Goal: Use online tool/utility: Utilize a website feature to perform a specific function

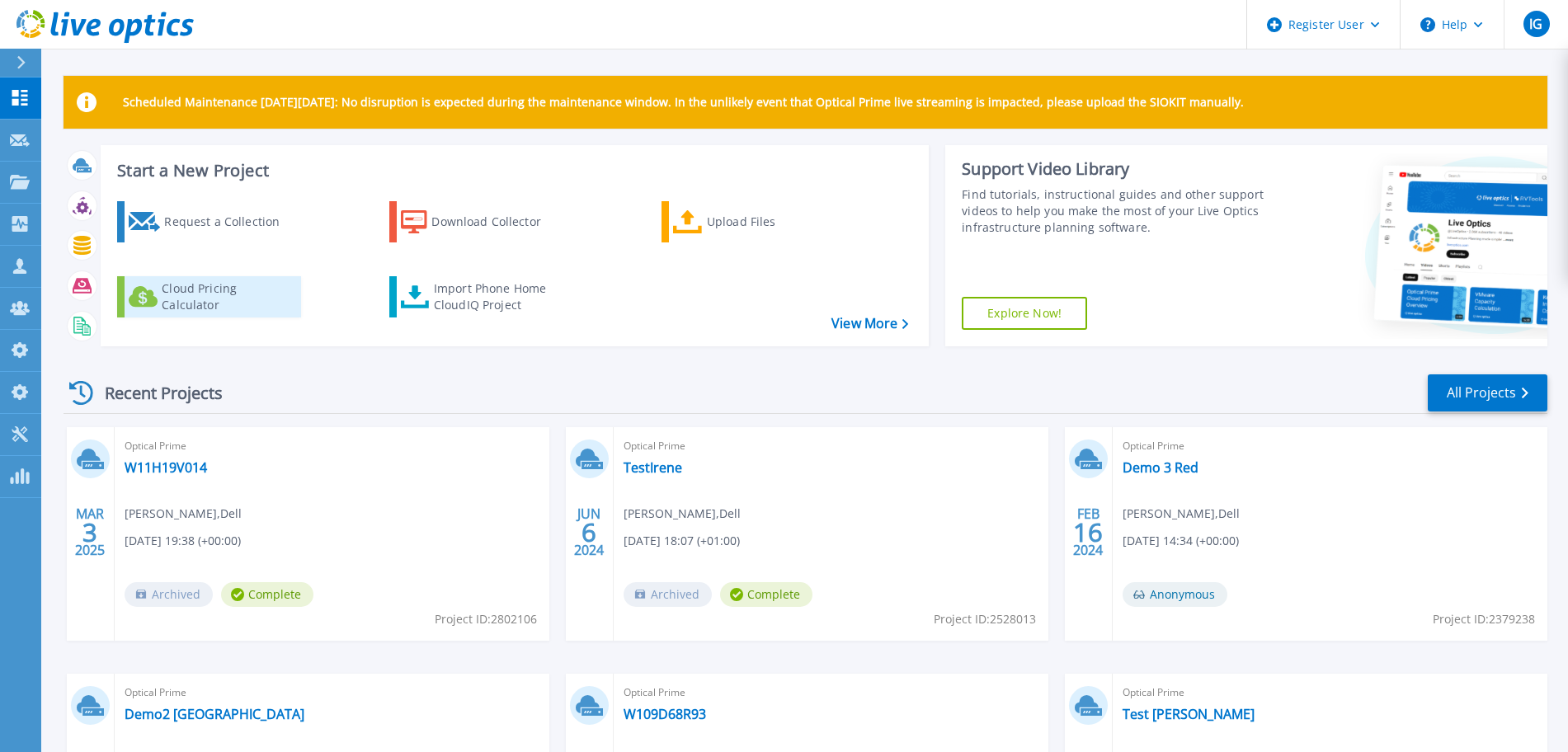
click at [244, 301] on div "Cloud Pricing Calculator" at bounding box center [228, 296] width 132 height 33
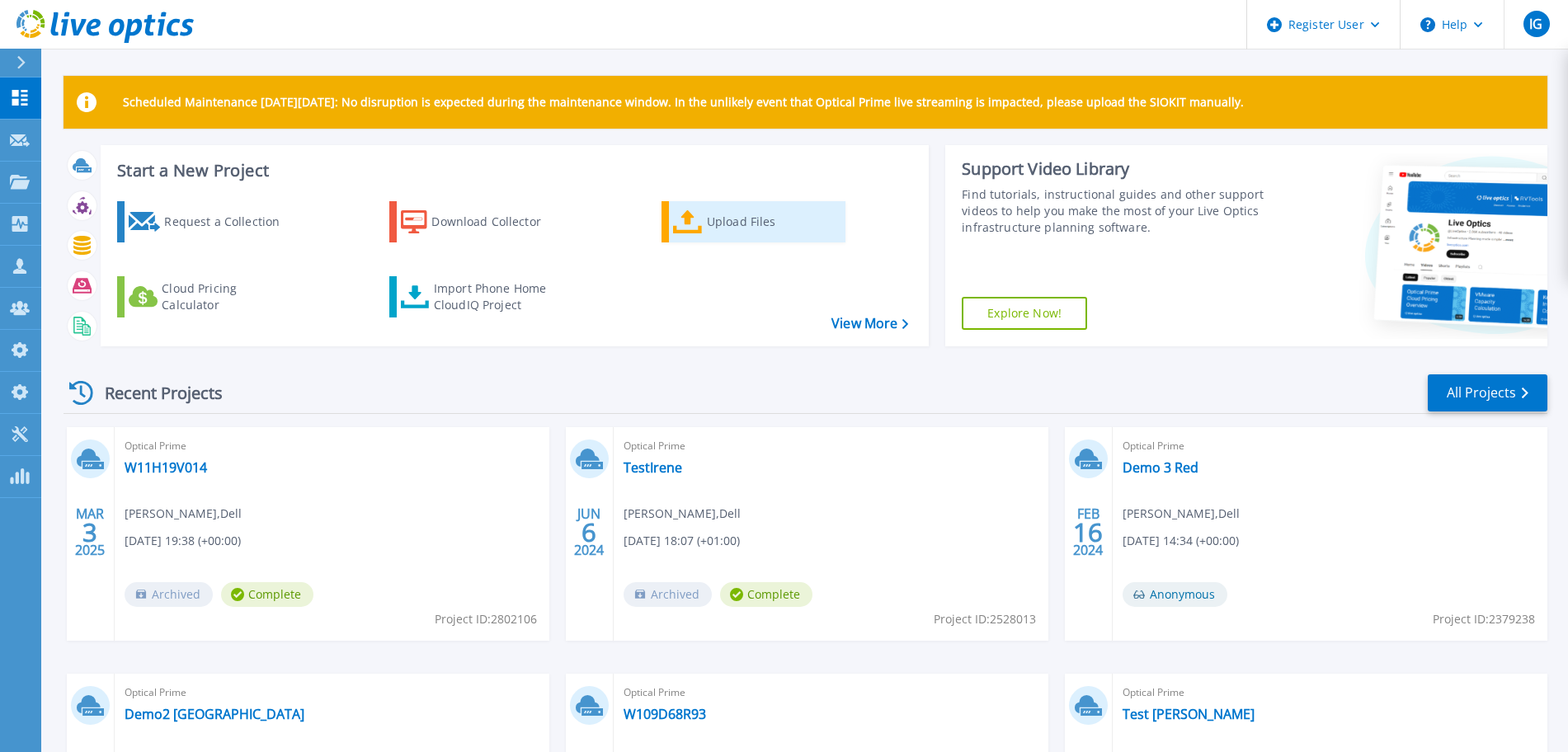
click at [702, 222] on icon at bounding box center [688, 222] width 30 height 24
click at [486, 286] on div "Import Phone Home CloudIQ Project" at bounding box center [498, 296] width 128 height 33
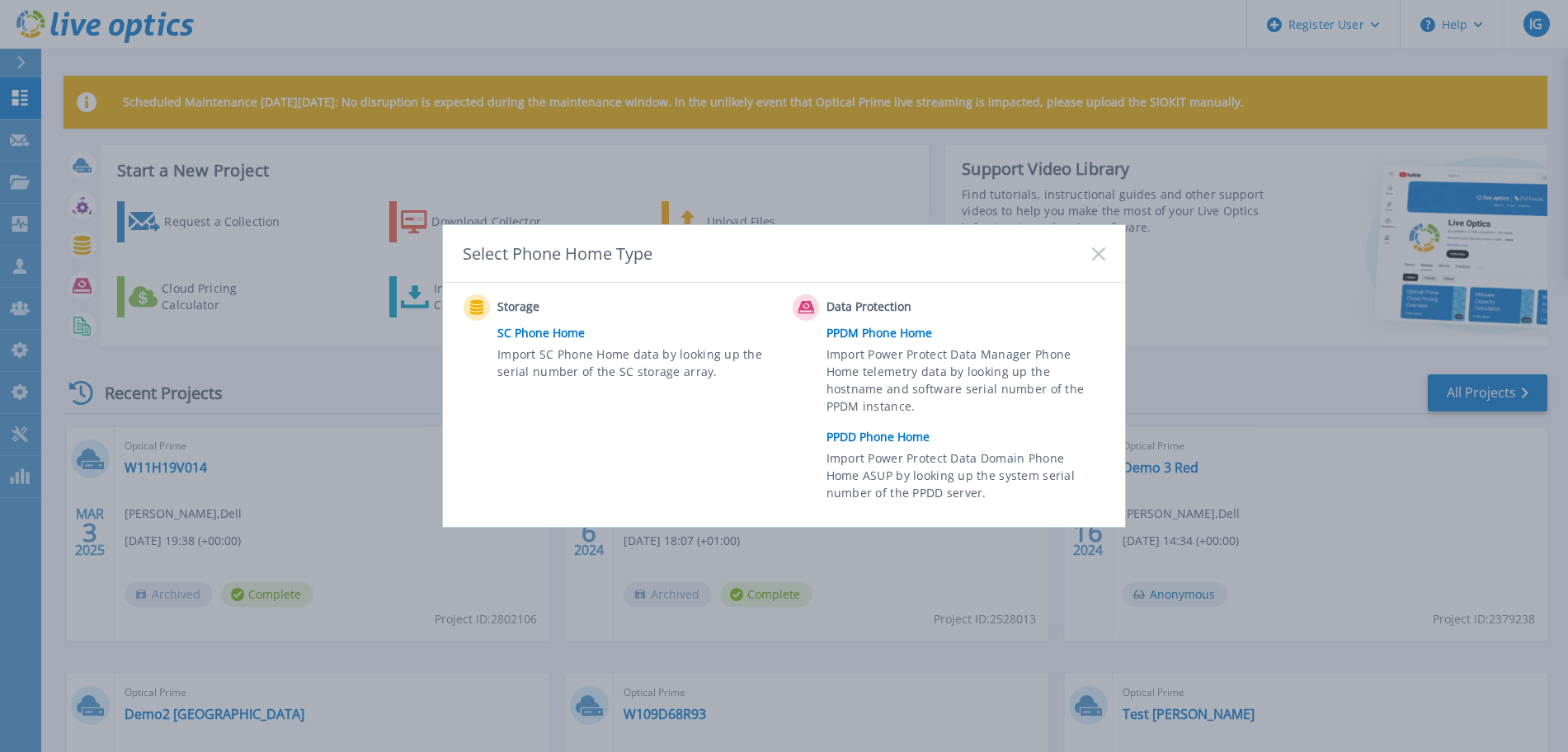
click at [856, 437] on link "PPDD Phone Home" at bounding box center [970, 436] width 287 height 25
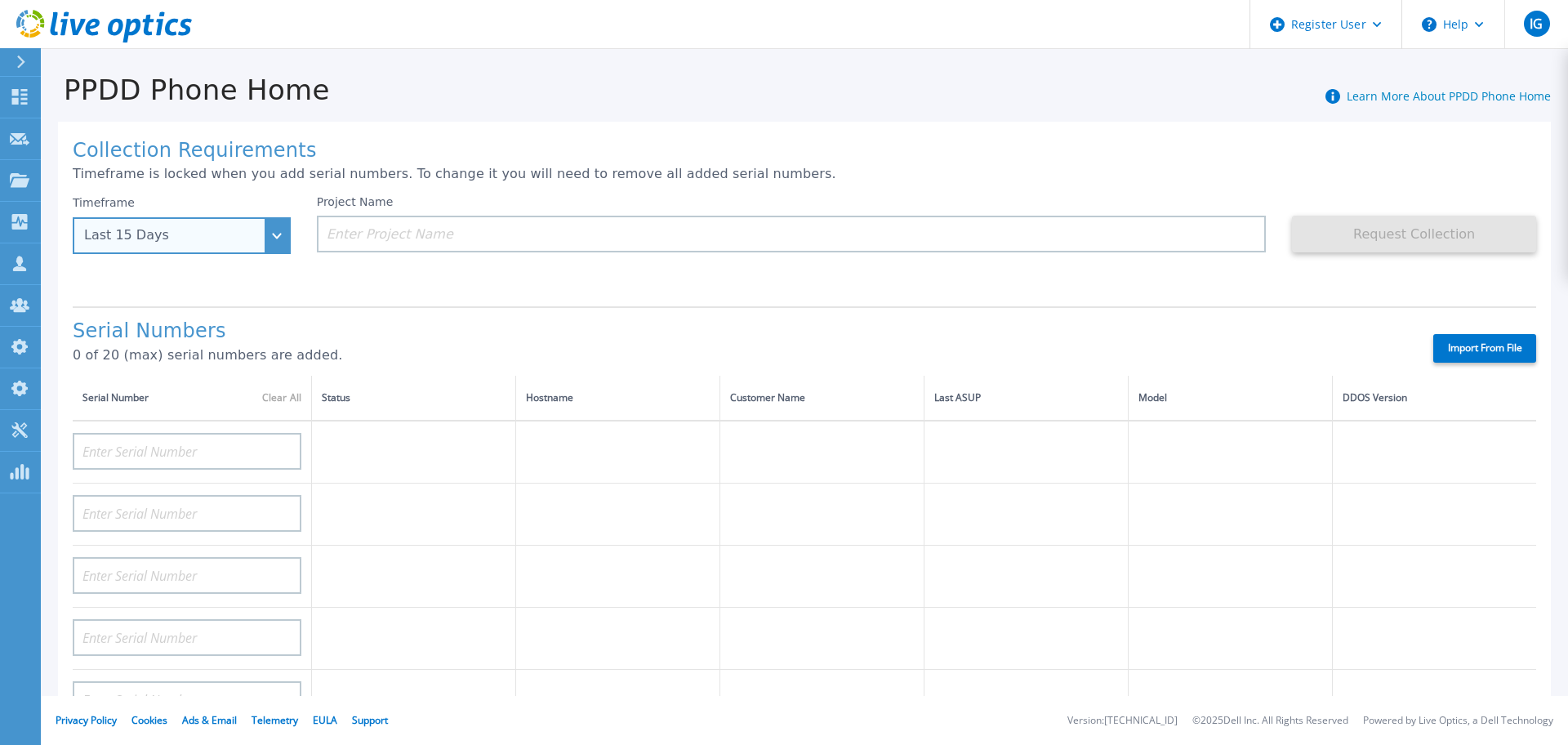
click at [285, 248] on div "Last 15 Days" at bounding box center [182, 236] width 218 height 37
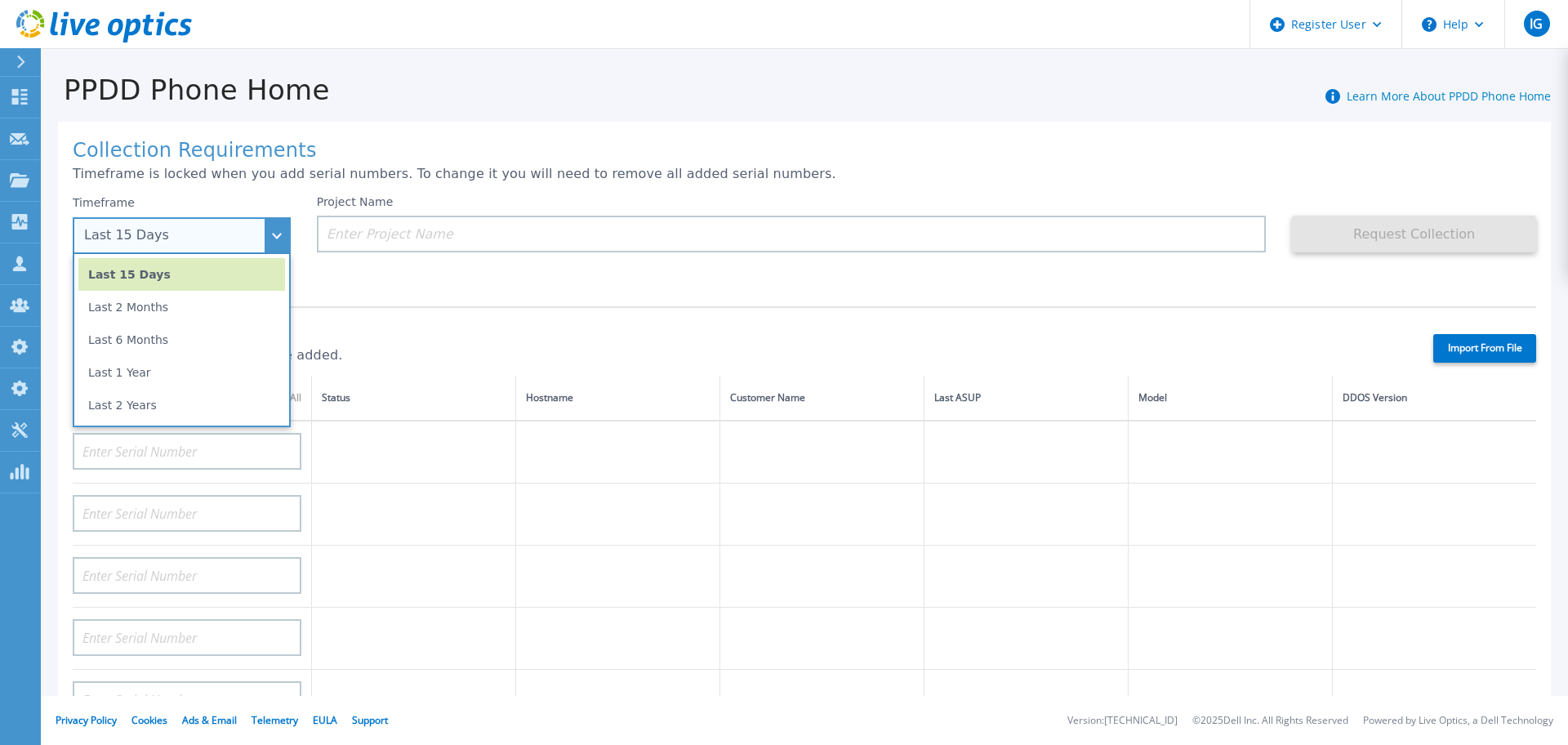
click at [272, 240] on div "Last 15 Days" at bounding box center [182, 236] width 218 height 37
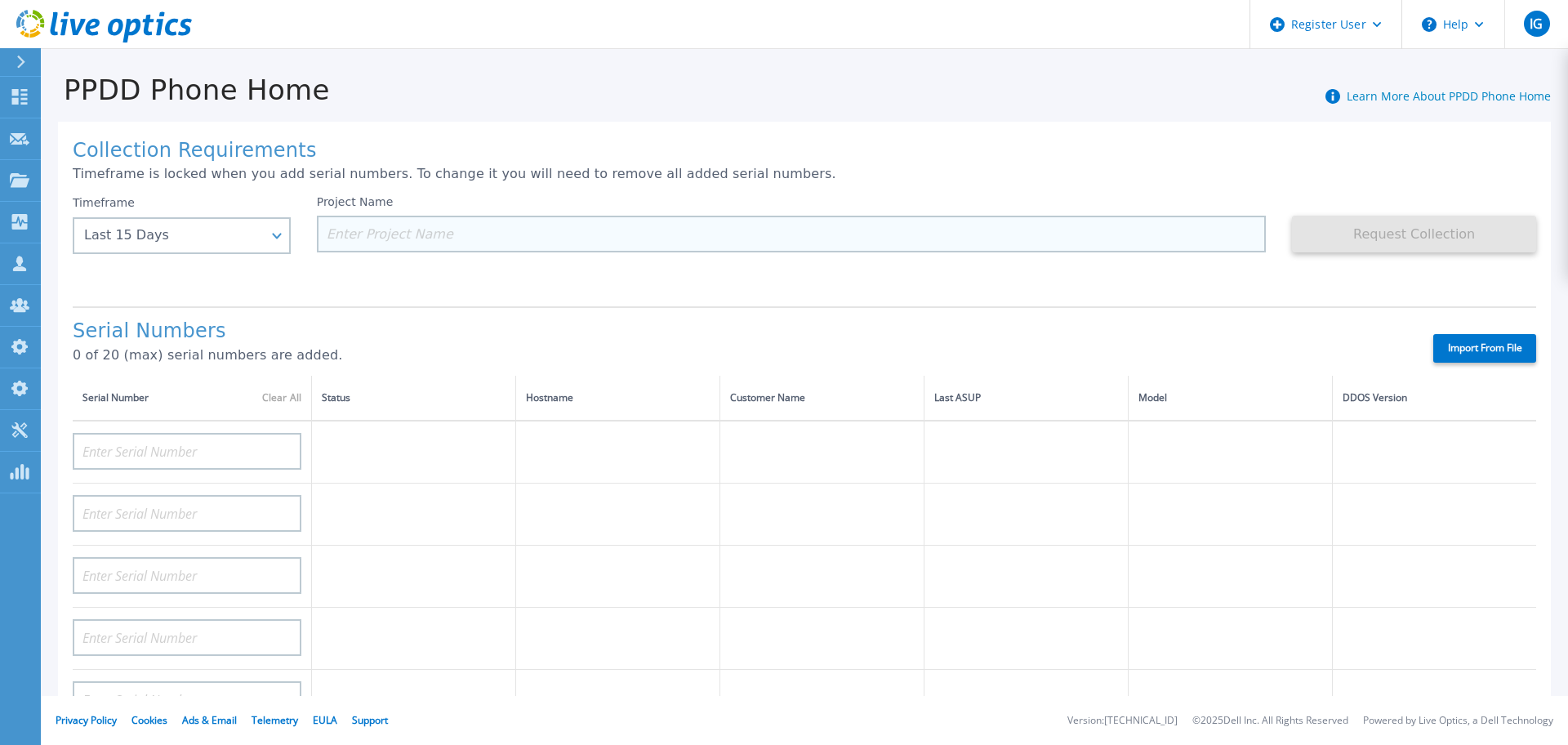
click at [418, 238] on input at bounding box center [792, 234] width 949 height 37
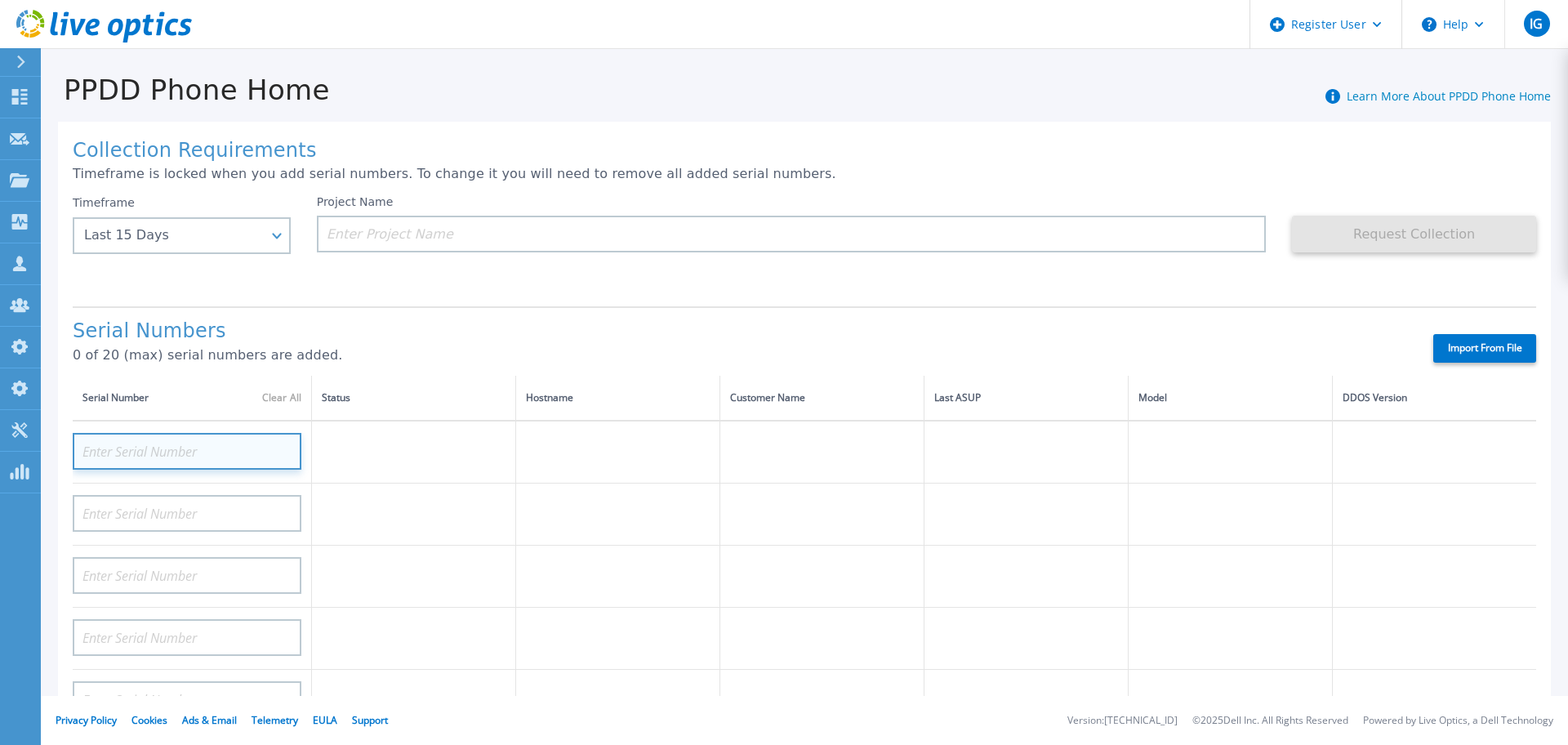
click at [118, 441] on input at bounding box center [187, 452] width 229 height 37
click at [1469, 344] on label "Import From File" at bounding box center [1485, 348] width 103 height 29
click at [0, 0] on input "Import From File" at bounding box center [0, 0] width 0 height 0
click at [1378, 94] on link "Learn More About PPDD Phone Home" at bounding box center [1449, 96] width 205 height 16
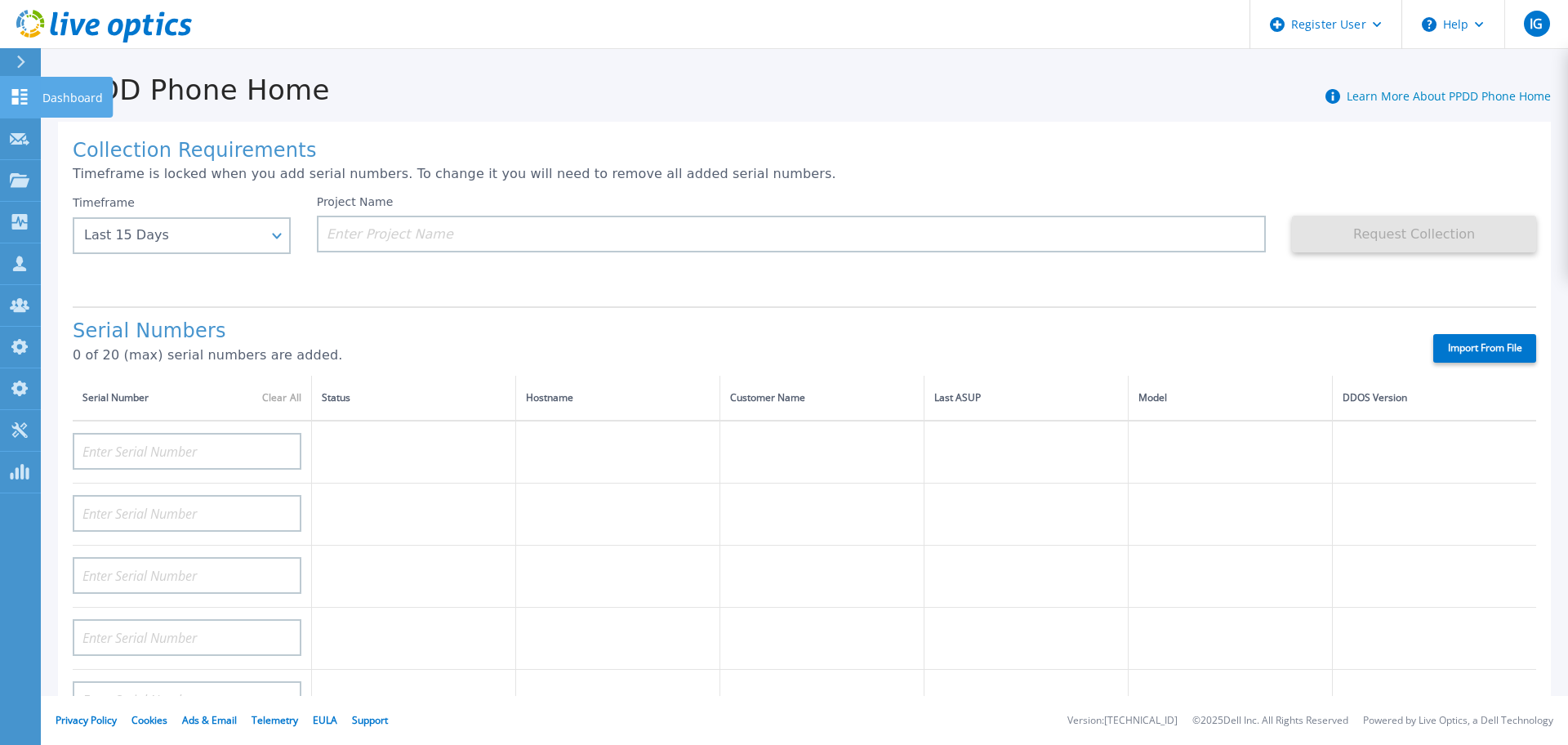
click at [19, 94] on icon at bounding box center [19, 97] width 19 height 16
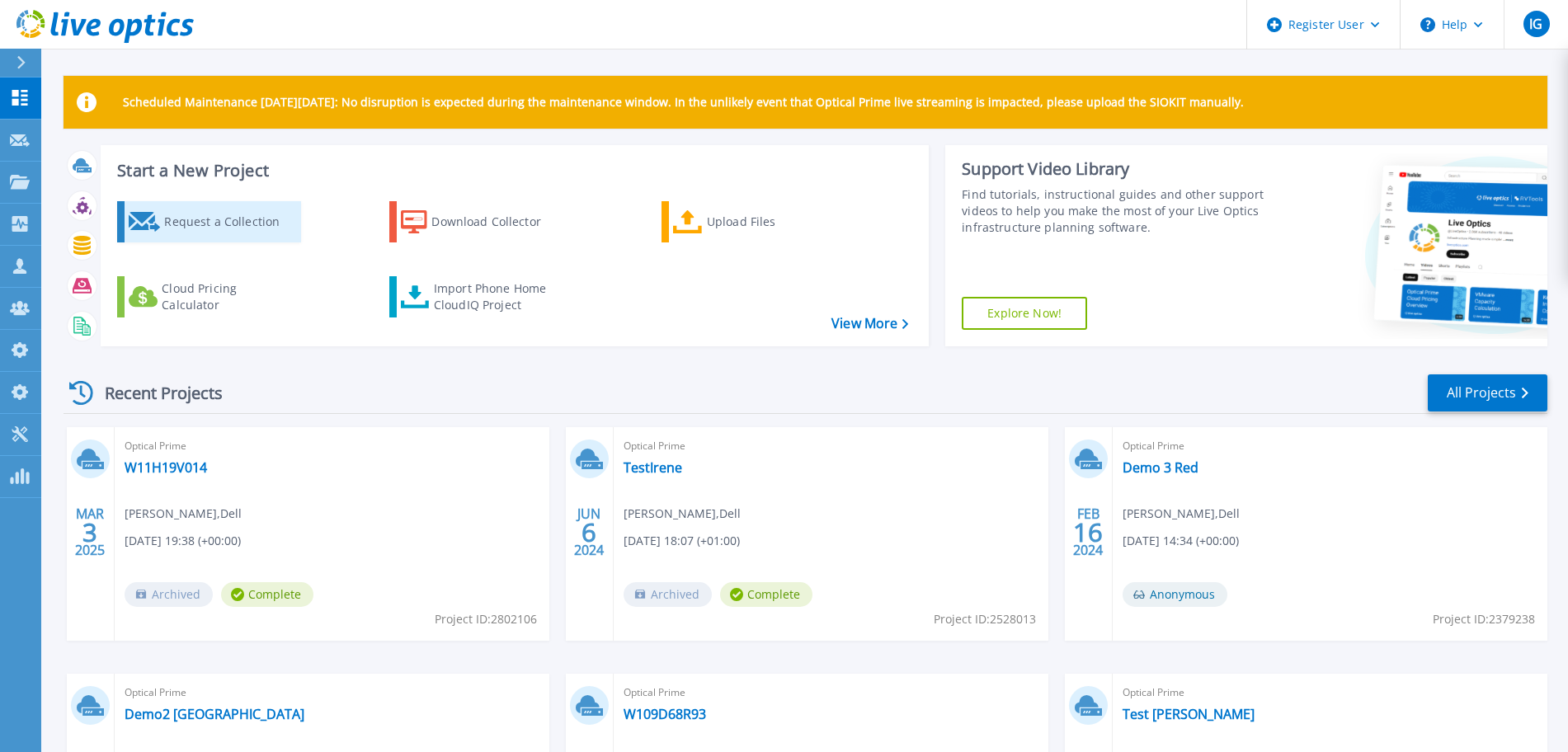
click at [169, 221] on div "Request a Collection" at bounding box center [230, 222] width 132 height 33
click at [880, 318] on link "View More" at bounding box center [870, 323] width 76 height 16
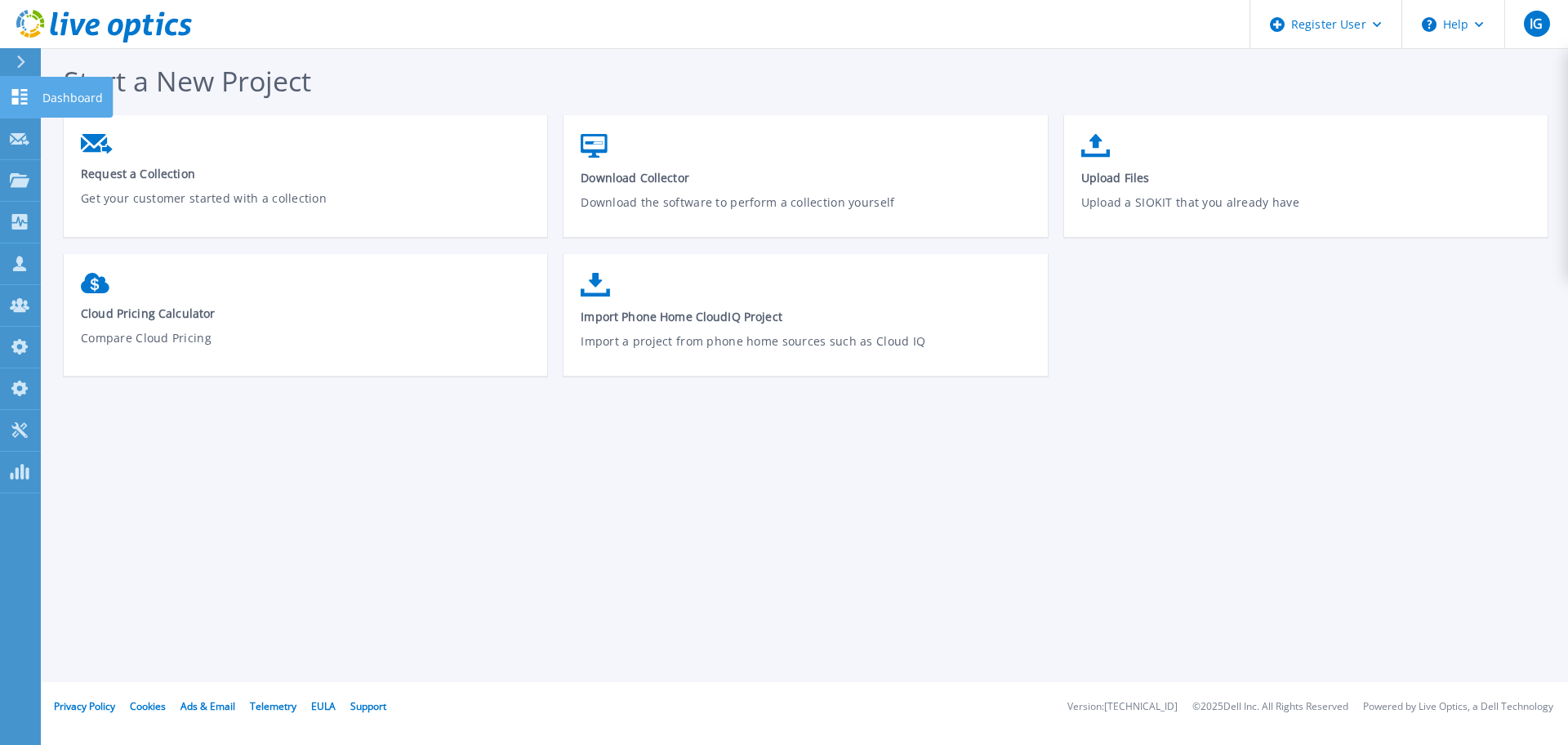
click at [25, 85] on link "Dashboard Dashboard" at bounding box center [20, 97] width 41 height 41
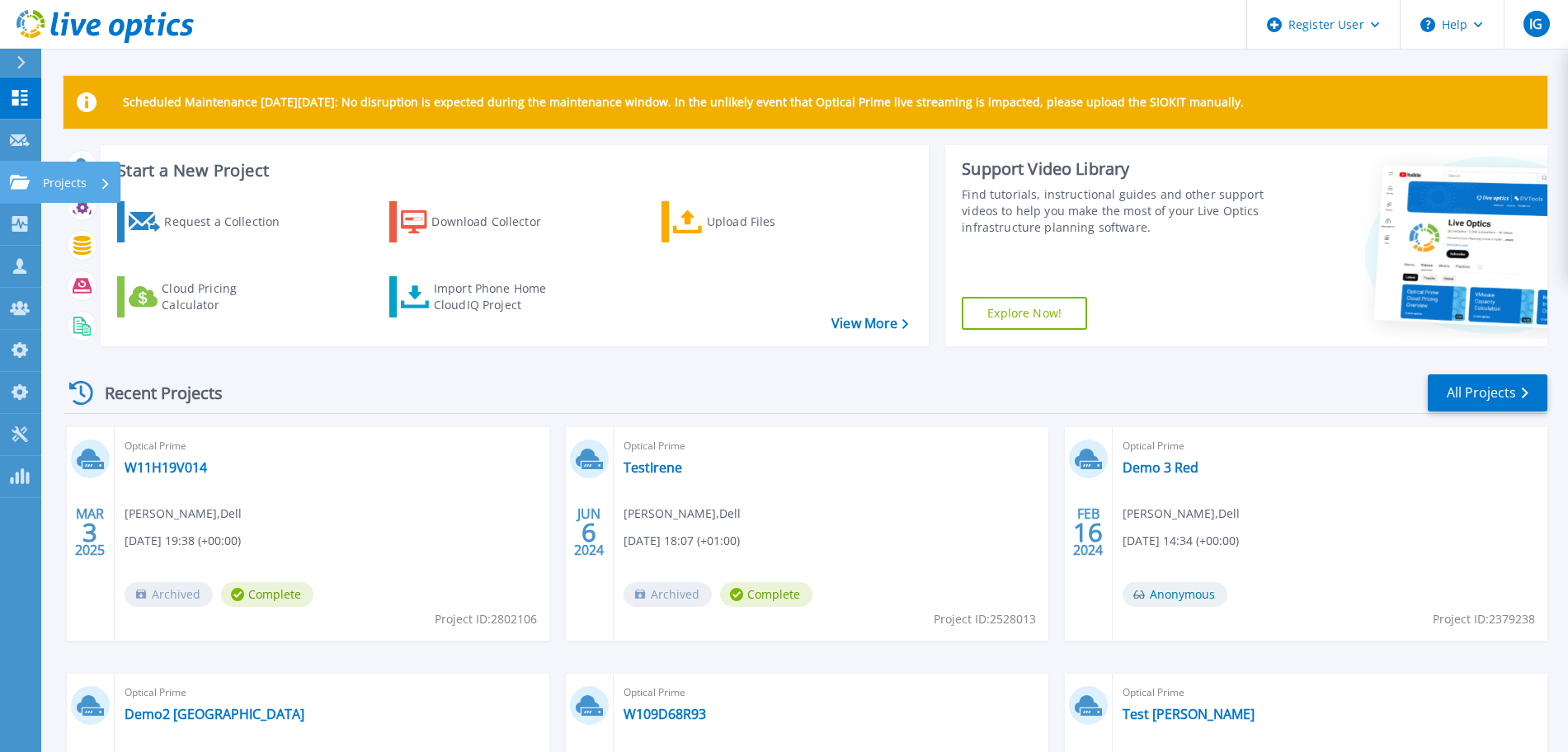
click at [41, 190] on div "Projects" at bounding box center [80, 182] width 80 height 41
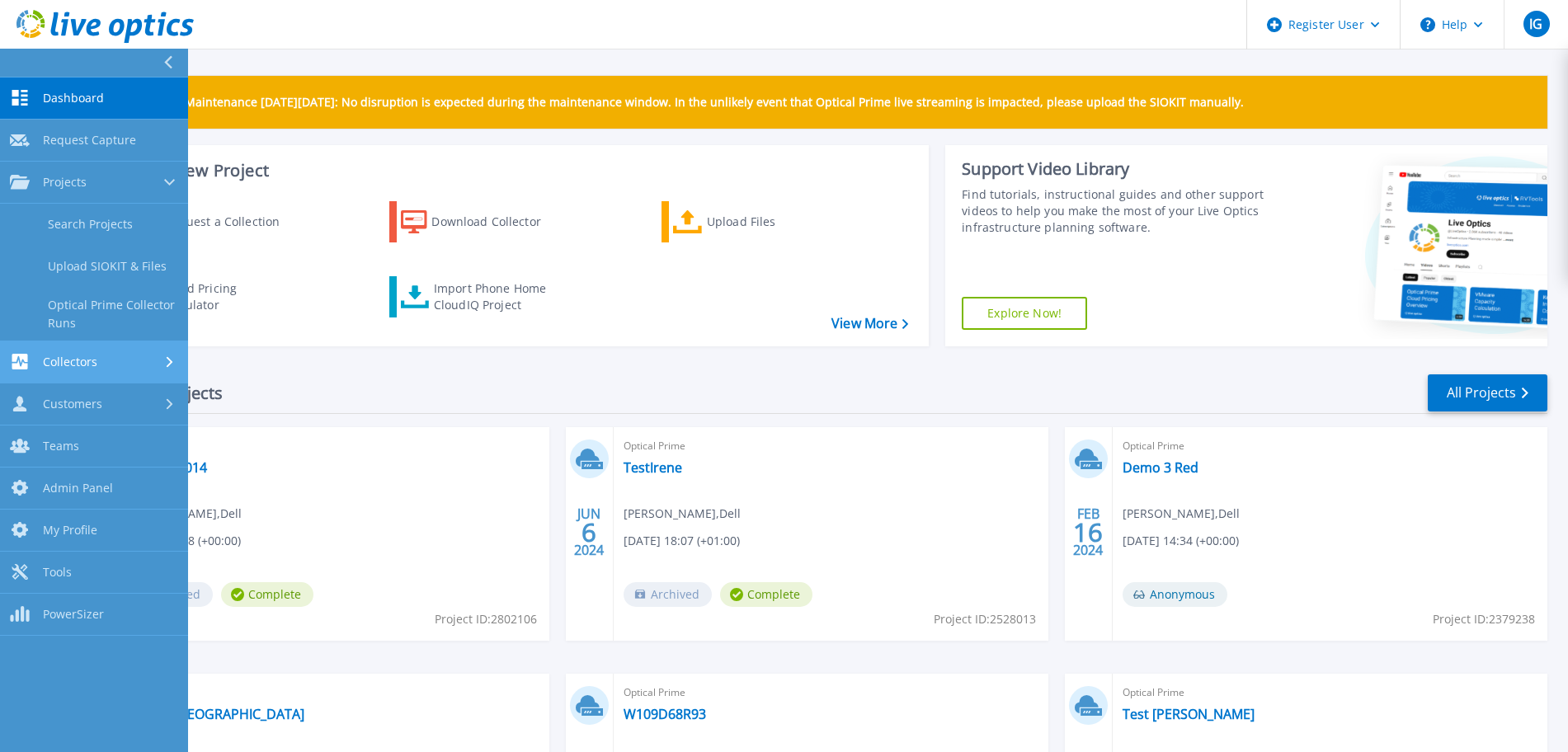
click at [52, 360] on span "Collectors" at bounding box center [70, 362] width 54 height 15
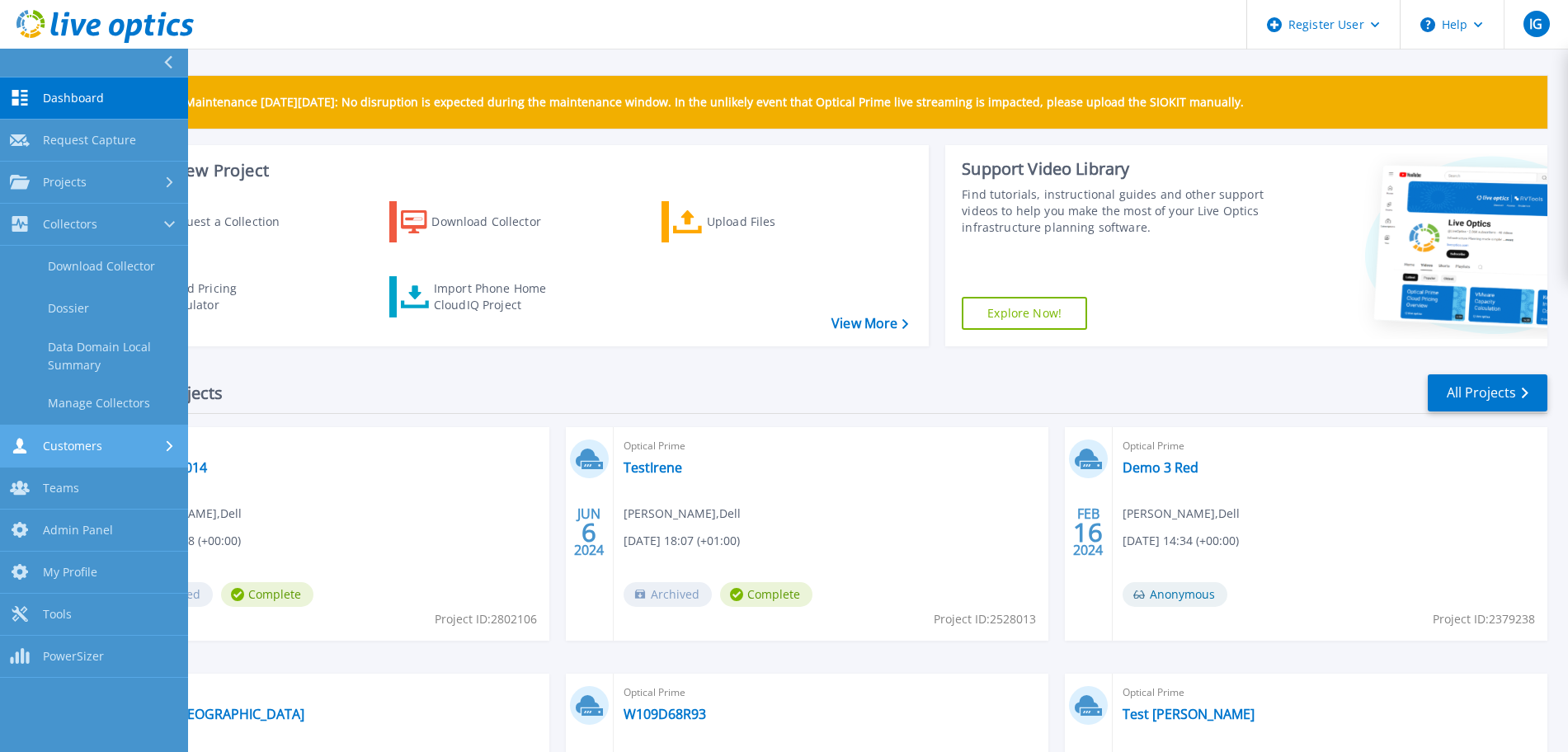
click at [69, 450] on span "Customers" at bounding box center [73, 446] width 60 height 15
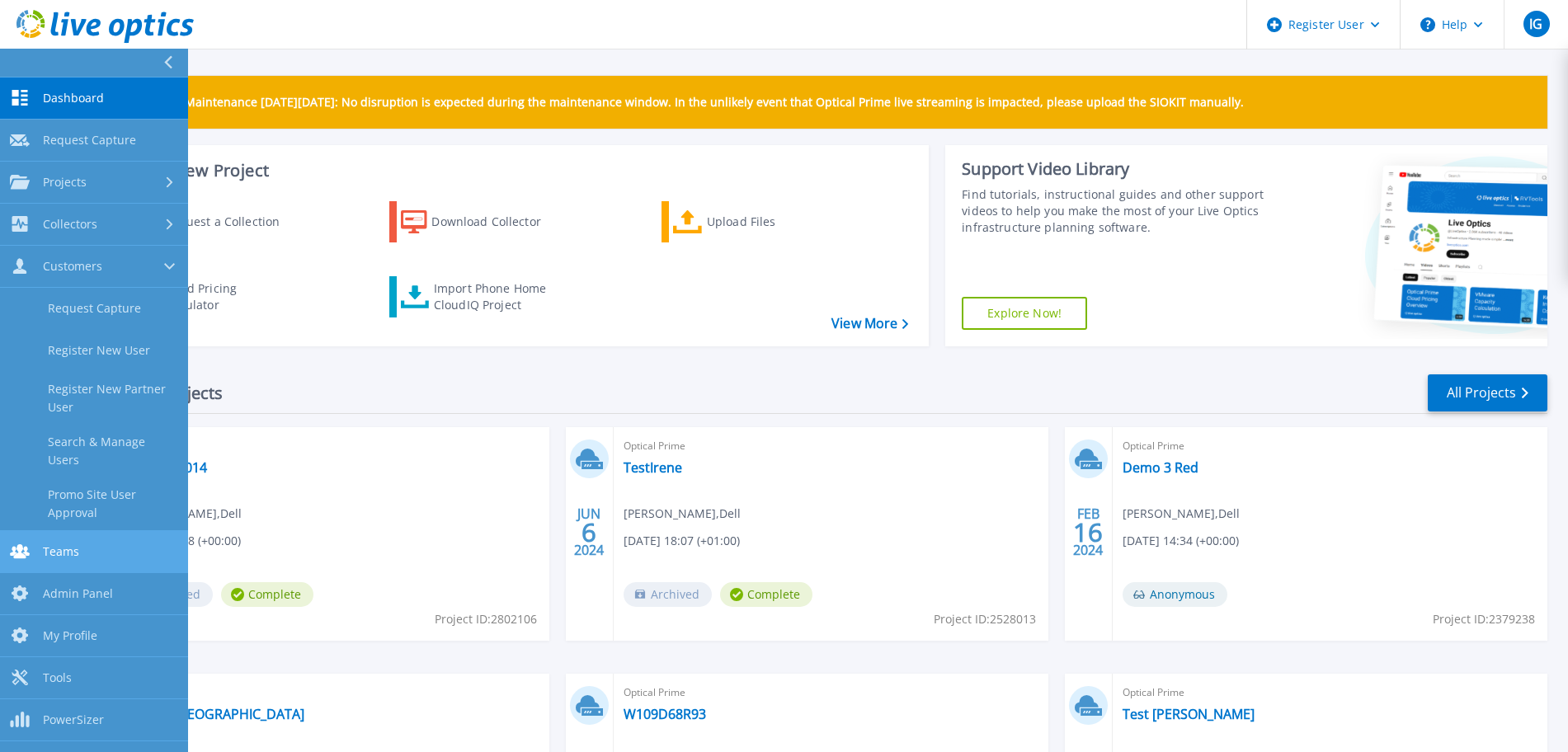
click at [47, 544] on span "Teams" at bounding box center [61, 552] width 36 height 15
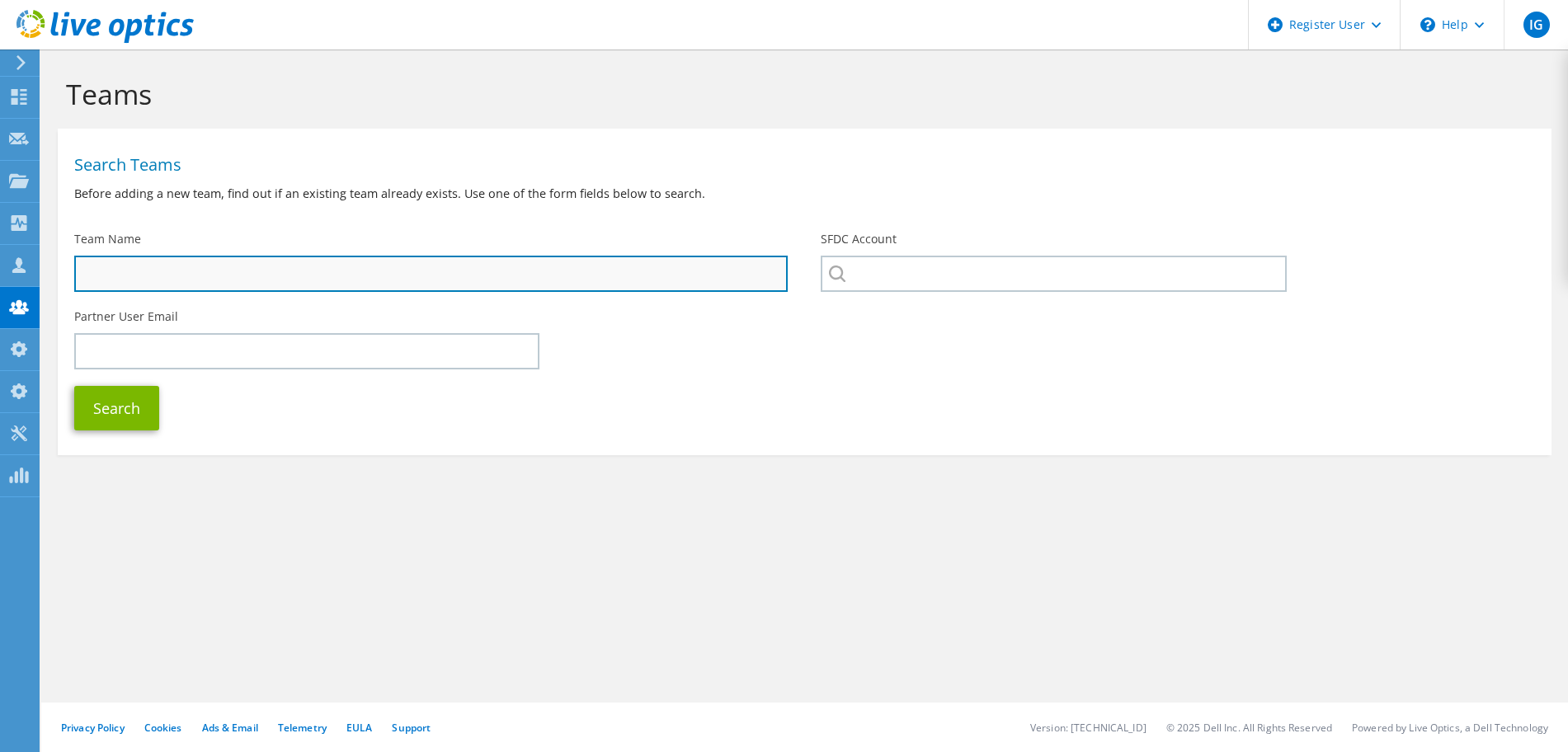
click at [236, 280] on input "SFDC Account" at bounding box center [431, 274] width 713 height 36
type input "IBM"
click at [74, 386] on button "Search" at bounding box center [116, 409] width 85 height 45
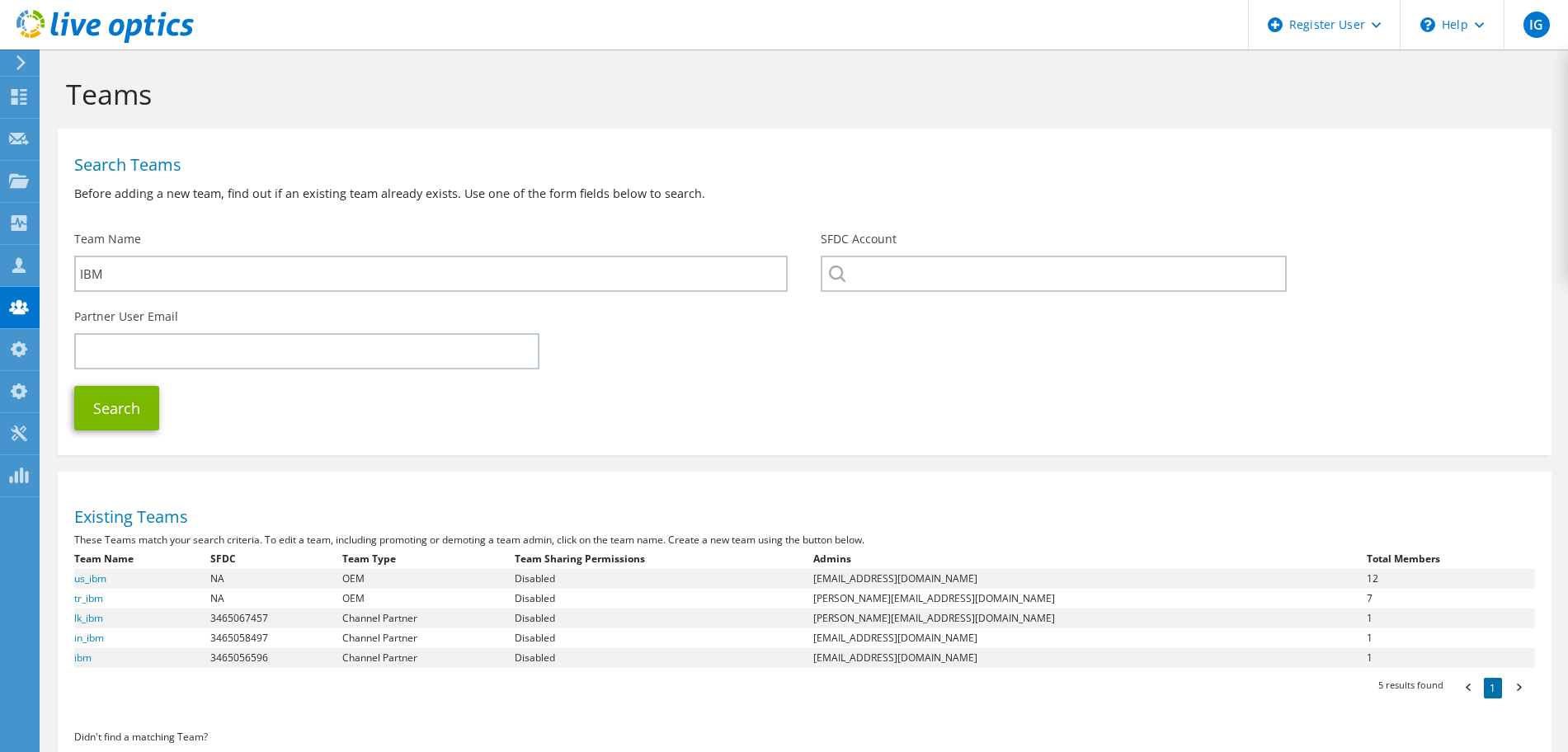
scroll to position [173, 0]
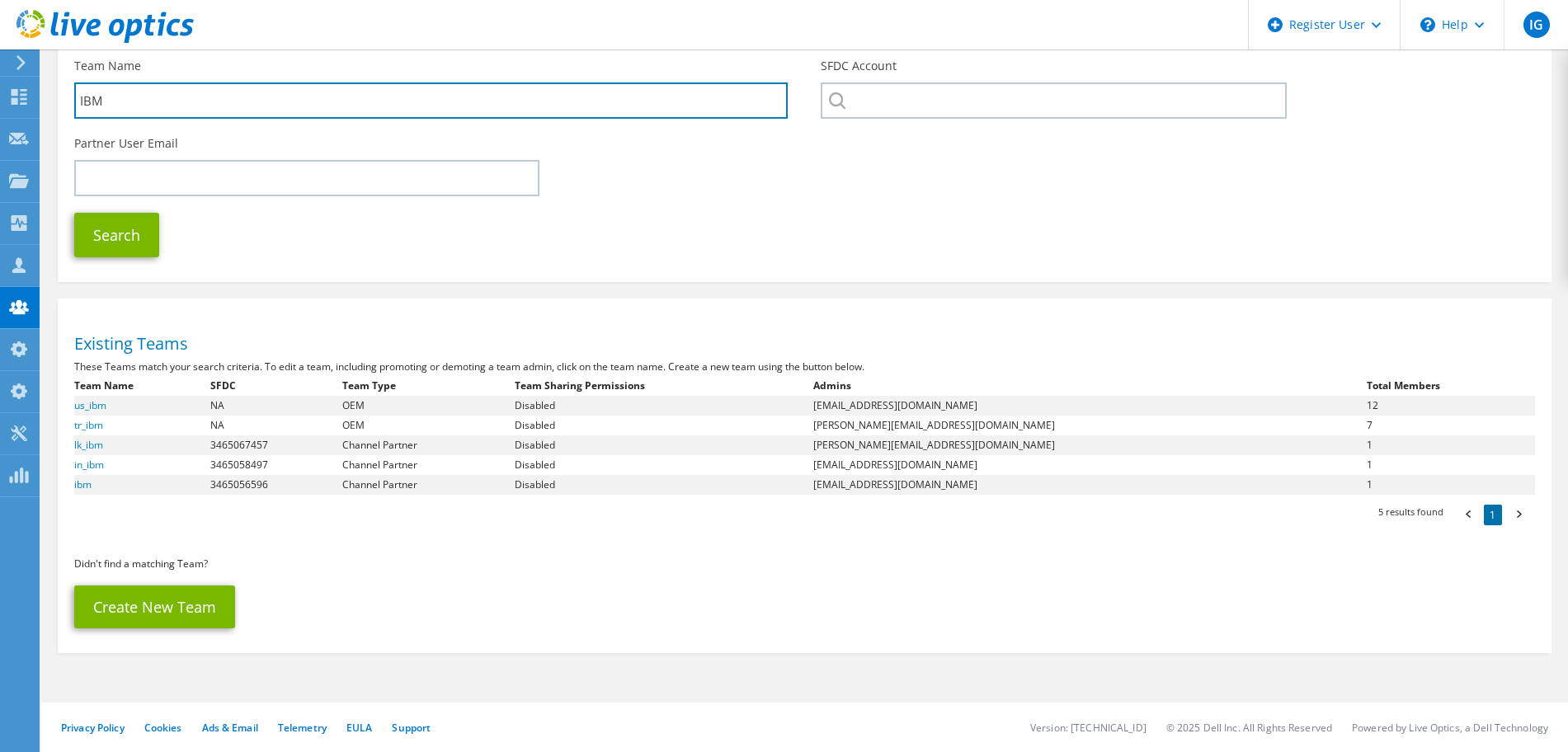
drag, startPoint x: 119, startPoint y: 108, endPoint x: 44, endPoint y: 100, distance: 75.4
click at [44, 100] on section "Teams Search Teams Before adding a new team, find out if an existing team alrea…" at bounding box center [804, 314] width 1527 height 876
type input "HP"
click at [74, 213] on button "Search" at bounding box center [116, 235] width 85 height 45
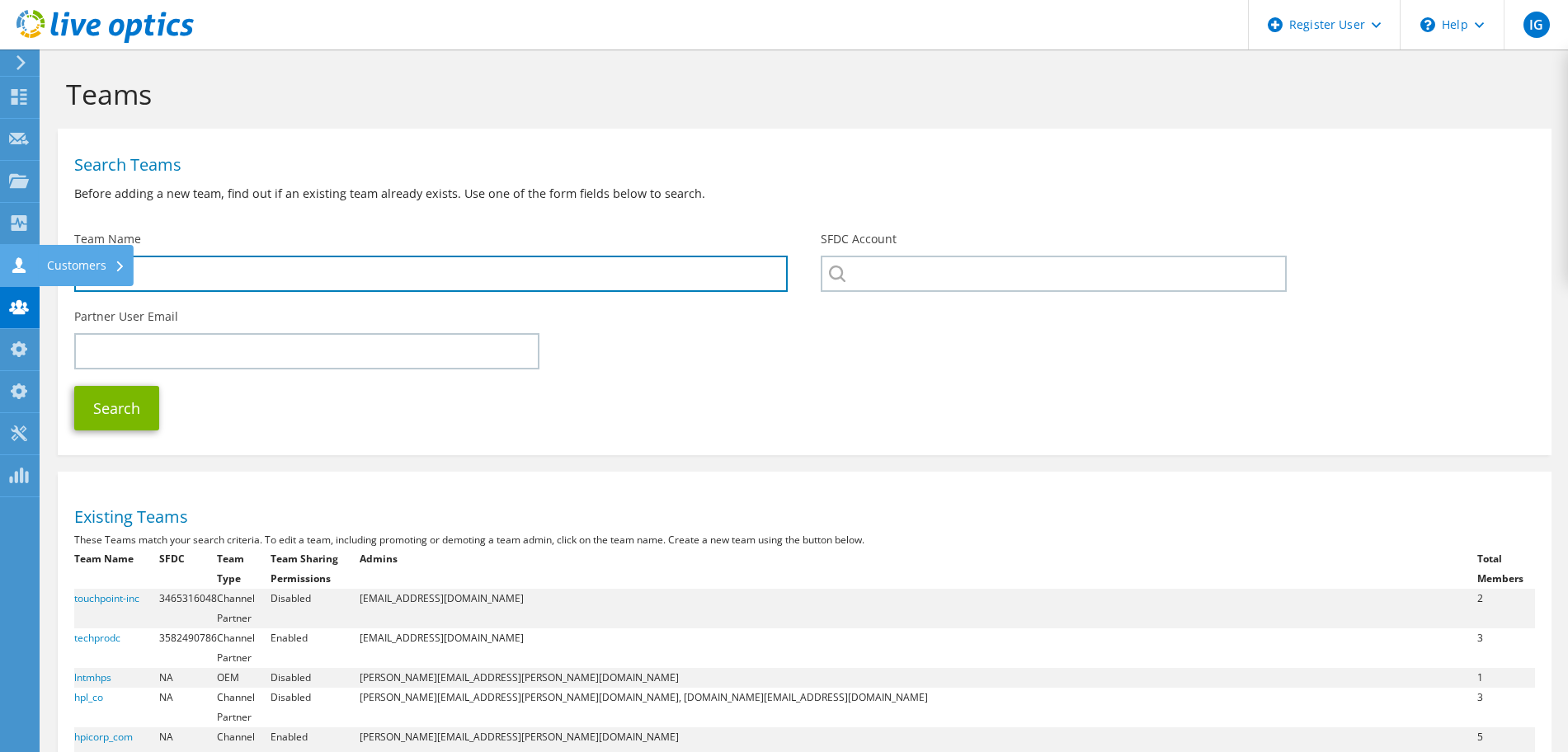
drag, startPoint x: 47, startPoint y: 275, endPoint x: 0, endPoint y: 274, distance: 47.0
click at [0, 274] on div "IG Dell Admin User Irene Guedan Irene.Guedan@dell.com Dell My Profile Log Out \…" at bounding box center [784, 571] width 1568 height 1143
drag, startPoint x: 187, startPoint y: 267, endPoint x: 56, endPoint y: 265, distance: 131.0
click at [56, 265] on section "Teams Search Teams Before adding a new team, find out if an existing team alrea…" at bounding box center [804, 596] width 1527 height 1094
type input "Parnter"
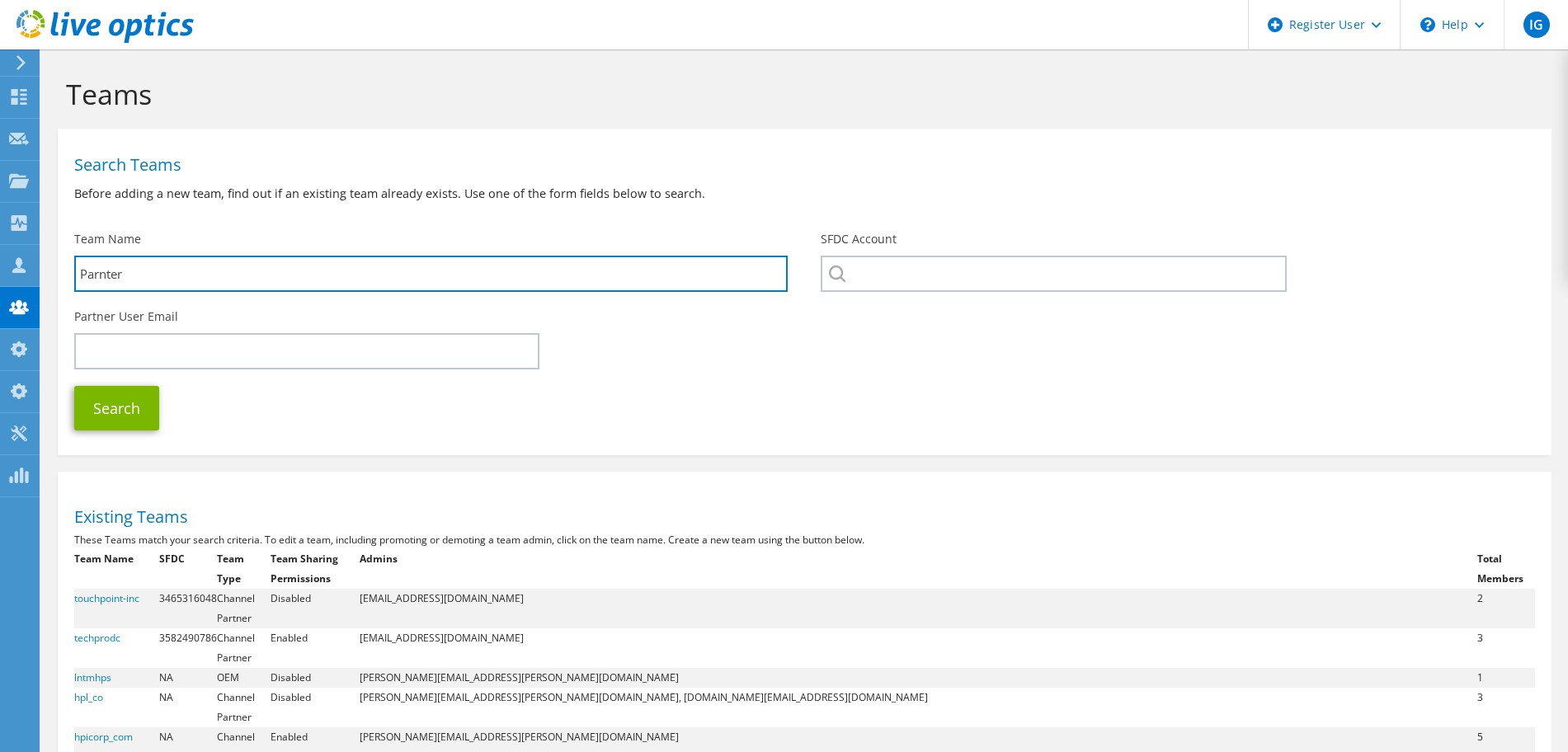
click at [74, 386] on button "Search" at bounding box center [116, 409] width 85 height 45
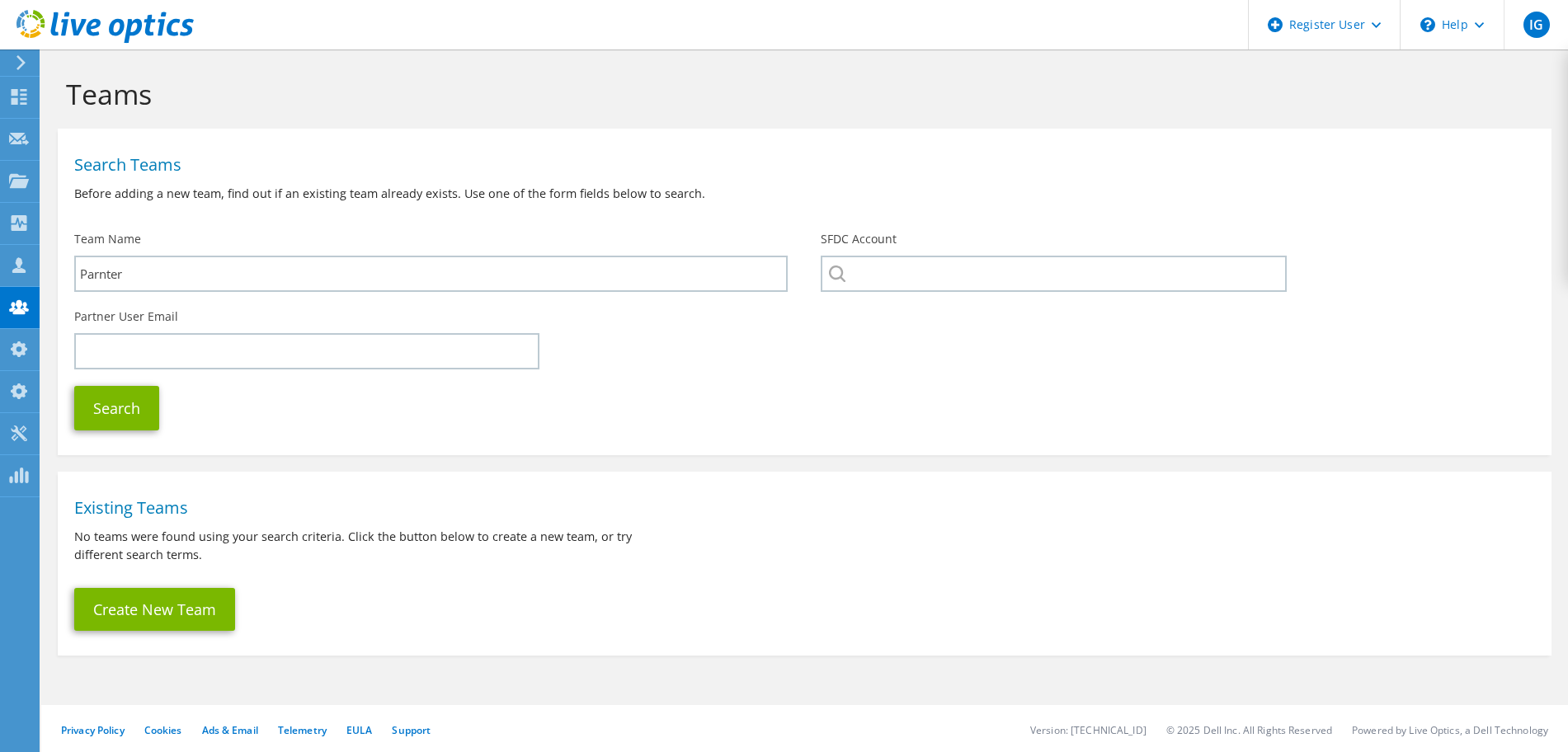
scroll to position [3, 0]
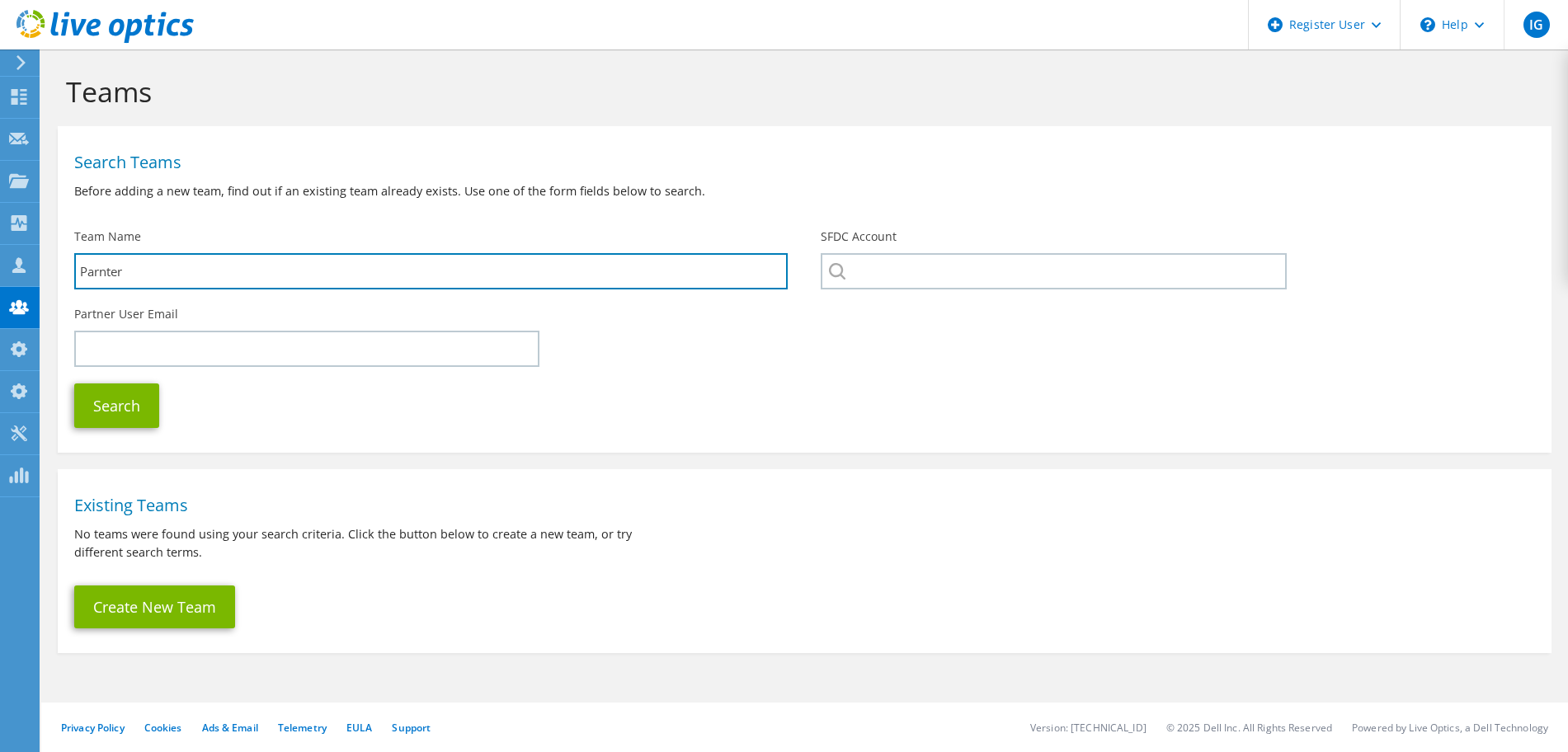
drag, startPoint x: 177, startPoint y: 270, endPoint x: 46, endPoint y: 270, distance: 131.0
click at [46, 270] on section "Teams Search Teams Before adding a new team, find out if an existing team alrea…" at bounding box center [804, 400] width 1527 height 705
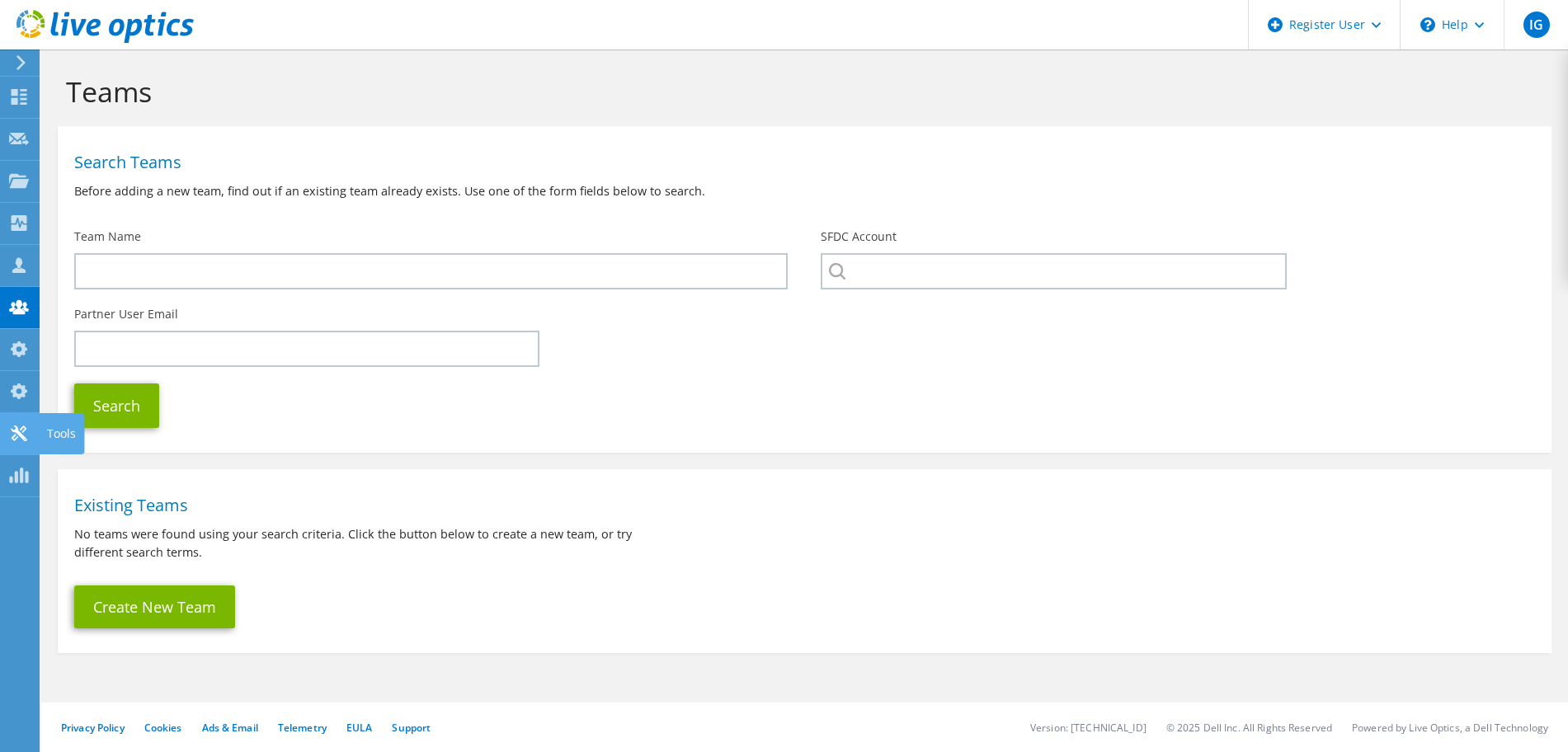
click at [20, 431] on use at bounding box center [19, 433] width 16 height 16
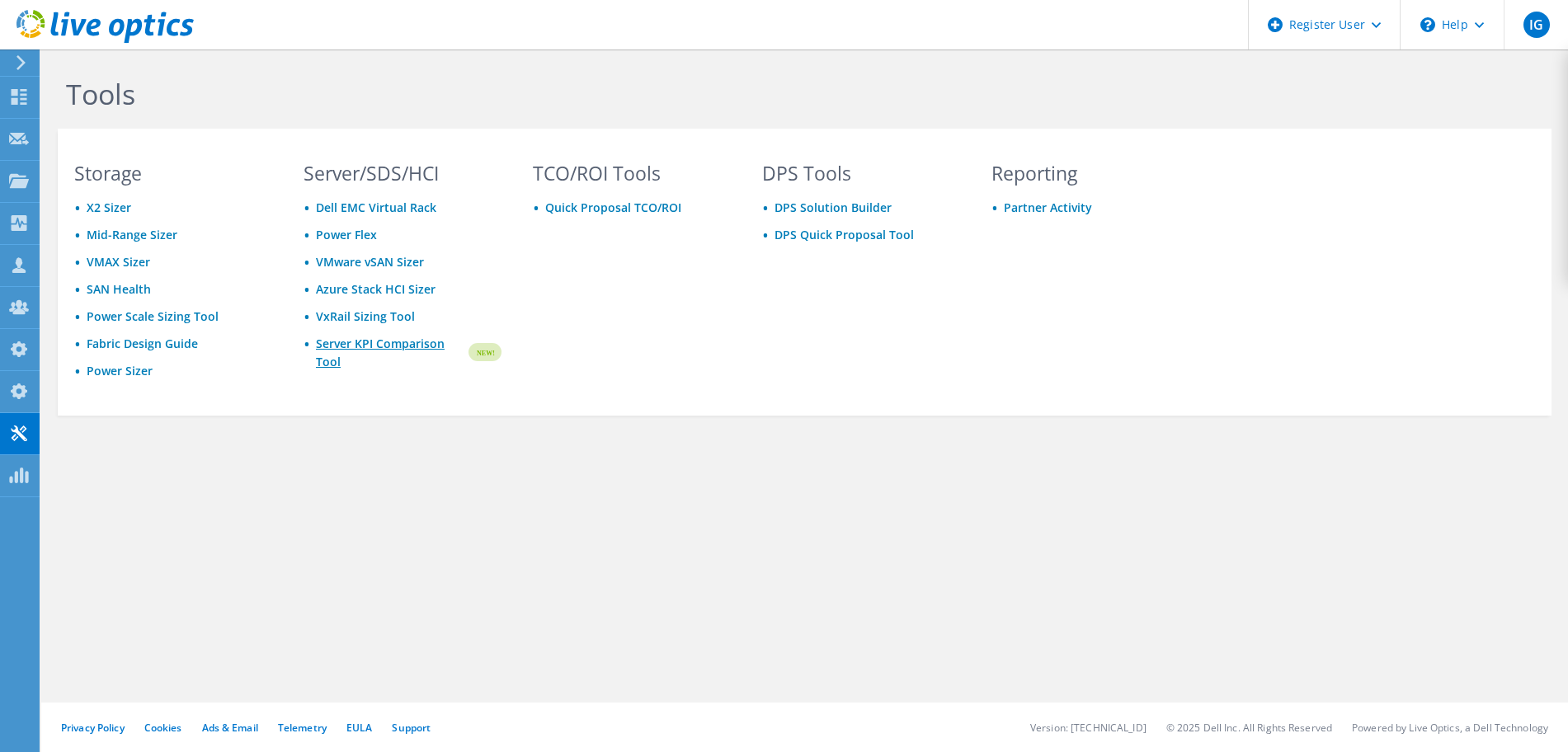
click at [328, 343] on link "Server KPI Comparison Tool" at bounding box center [390, 353] width 150 height 36
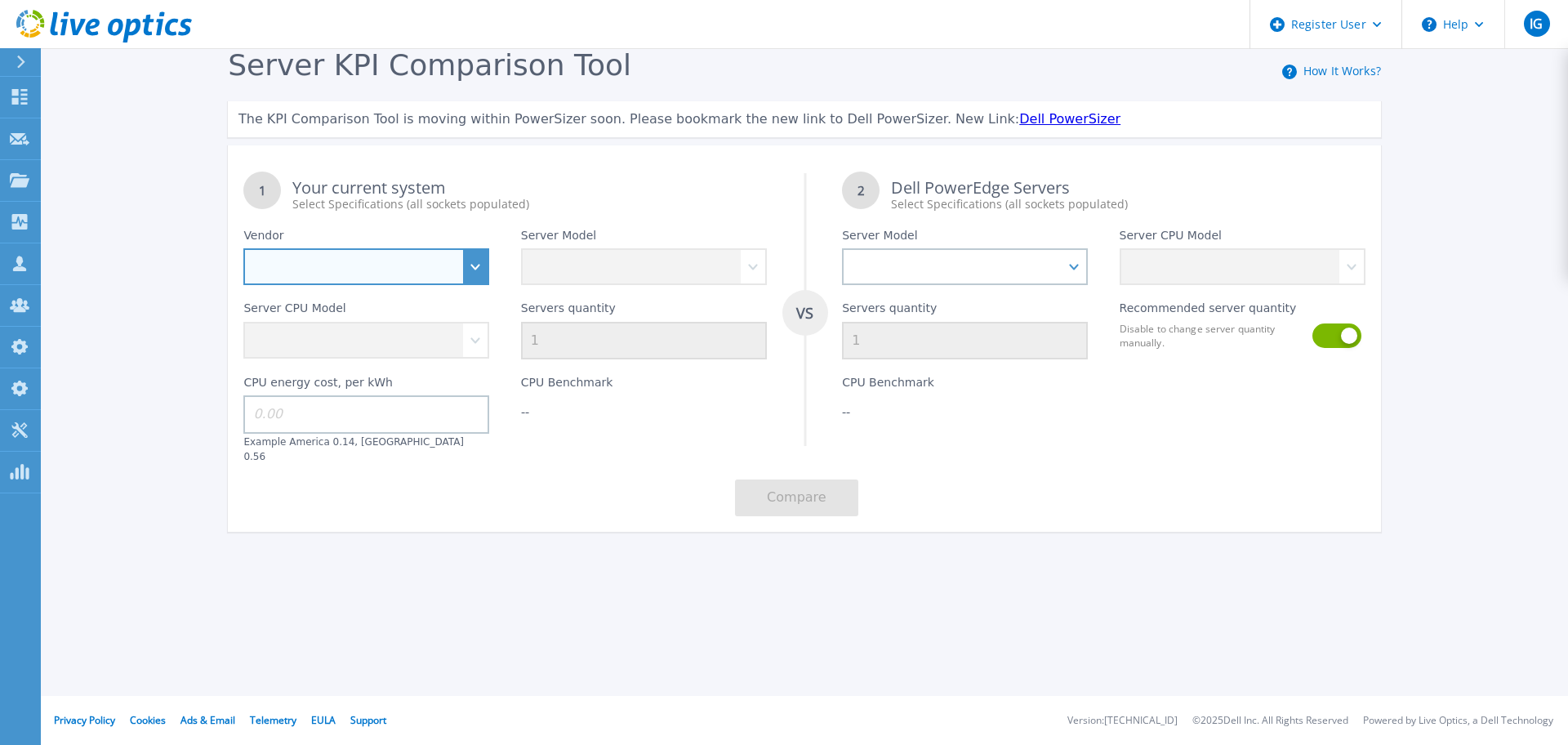
click at [383, 261] on select "Dell HPE Lenovo Supermicro" at bounding box center [366, 266] width 246 height 37
drag, startPoint x: 105, startPoint y: 170, endPoint x: 118, endPoint y: 169, distance: 13.0
click at [105, 170] on div "Server KPI Comparison Tool How It Works? The KPI Comparison Tool is moving with…" at bounding box center [784, 305] width 1568 height 610
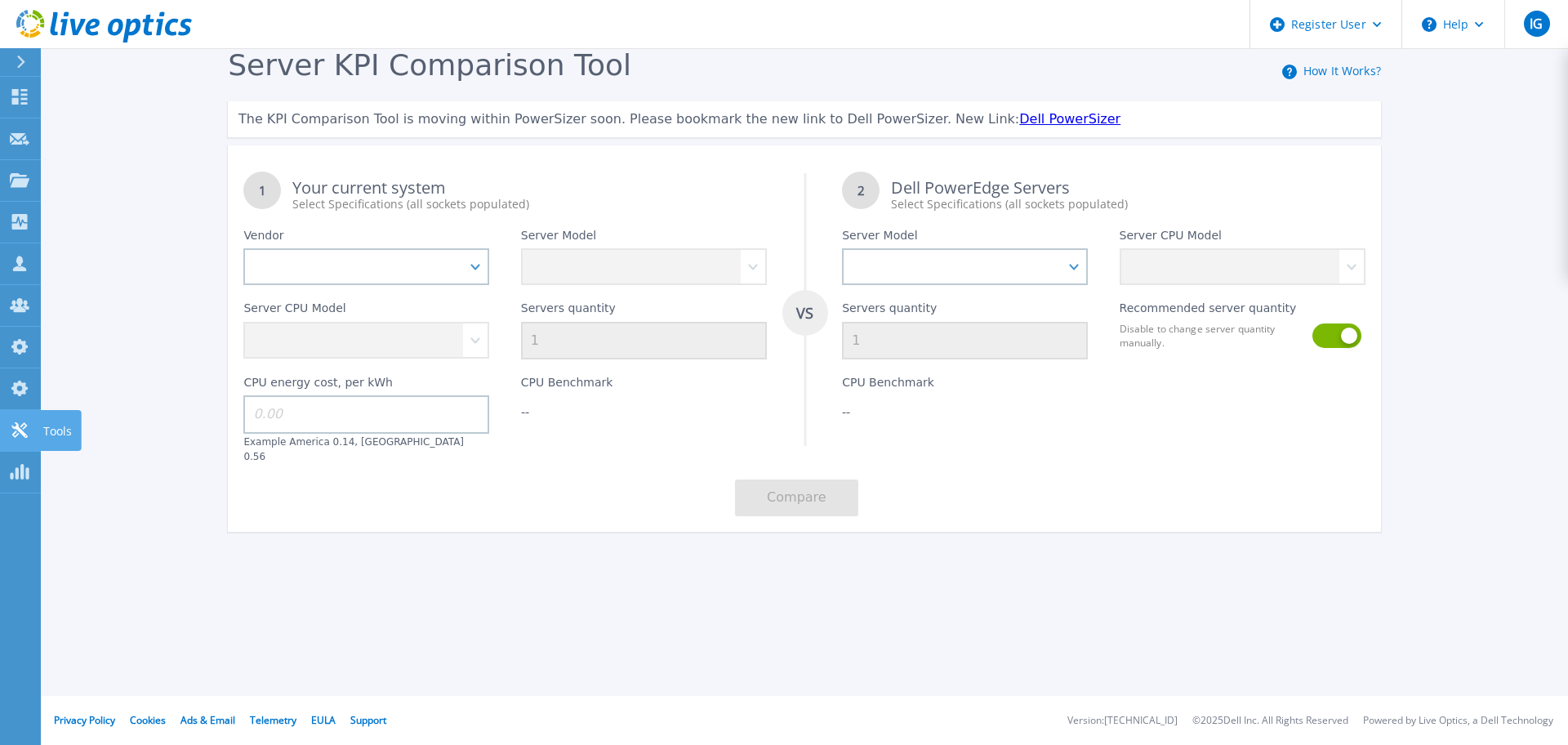
click at [20, 420] on link "Tools Tools" at bounding box center [20, 431] width 41 height 41
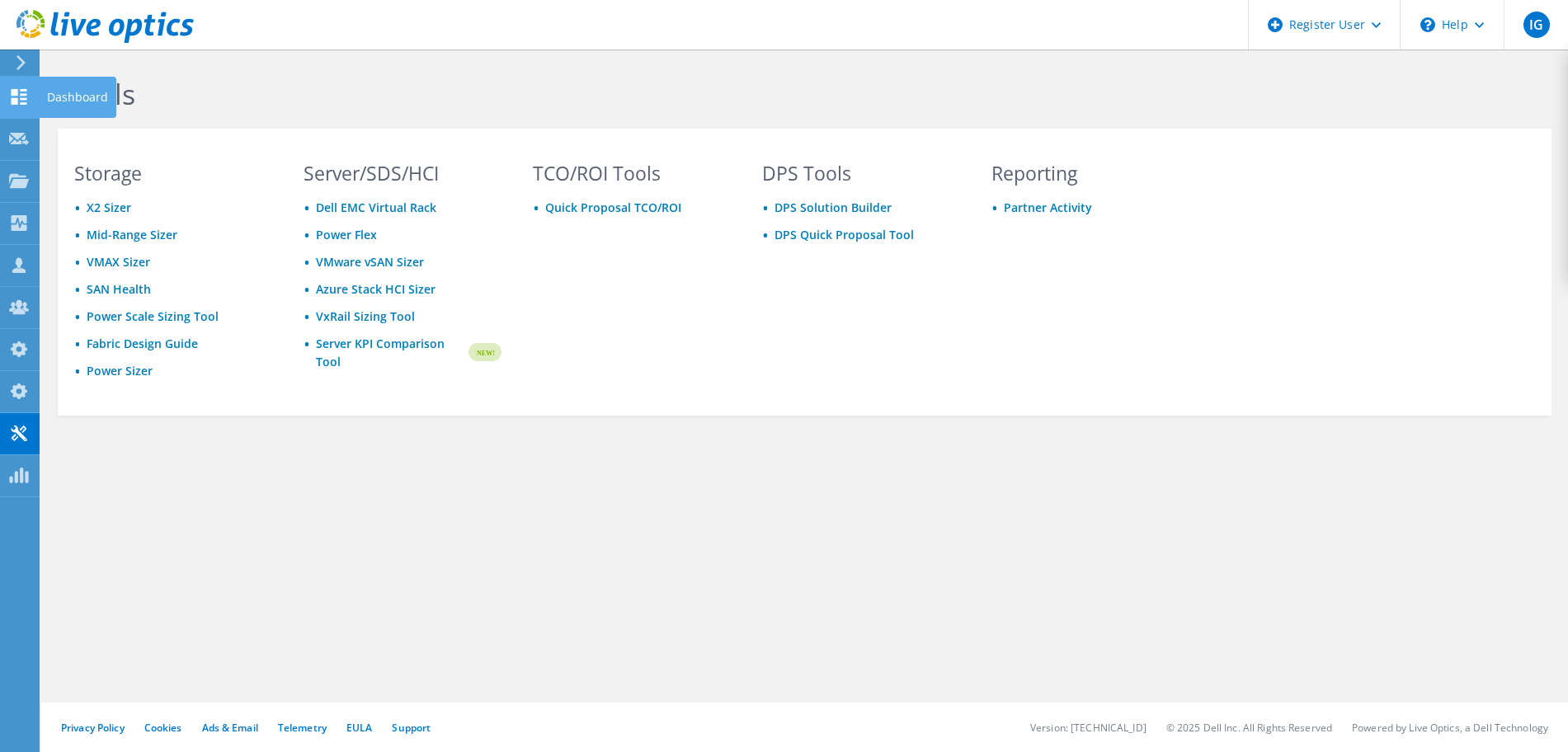
click at [18, 107] on div at bounding box center [19, 99] width 20 height 18
